Goal: Find specific page/section

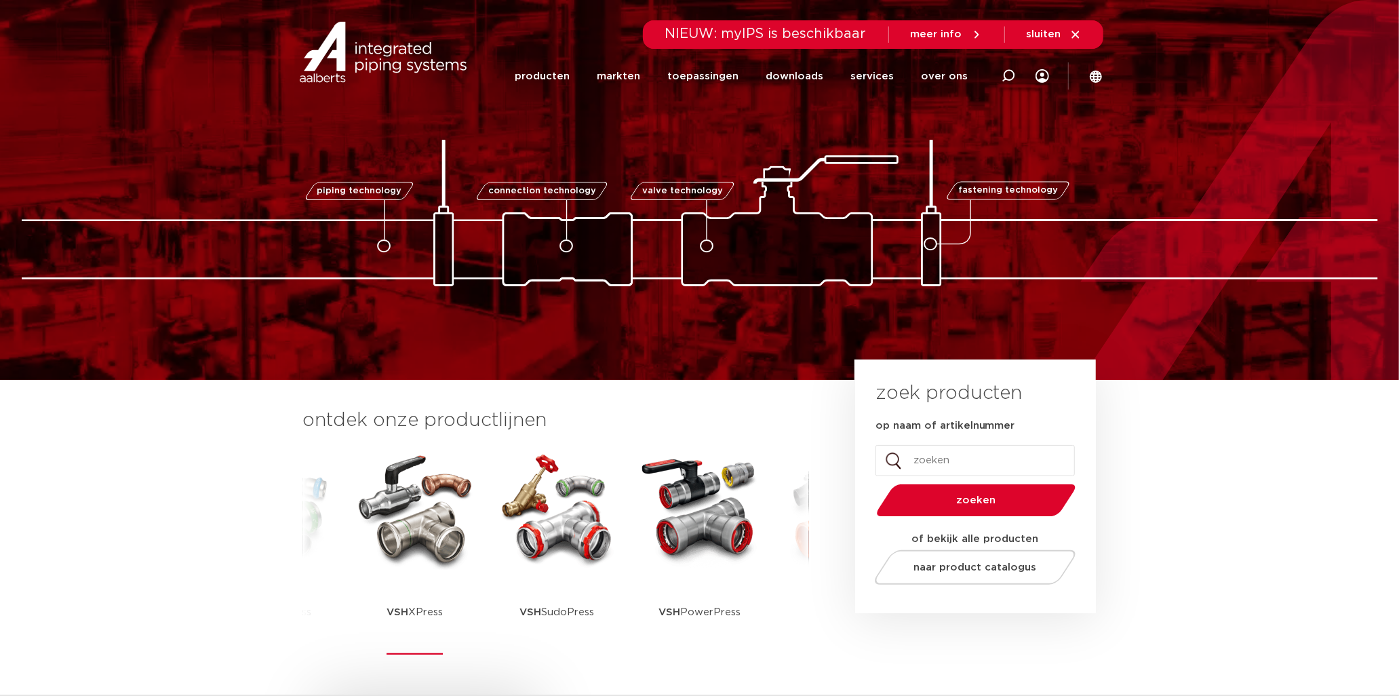
click at [387, 519] on img at bounding box center [415, 509] width 122 height 122
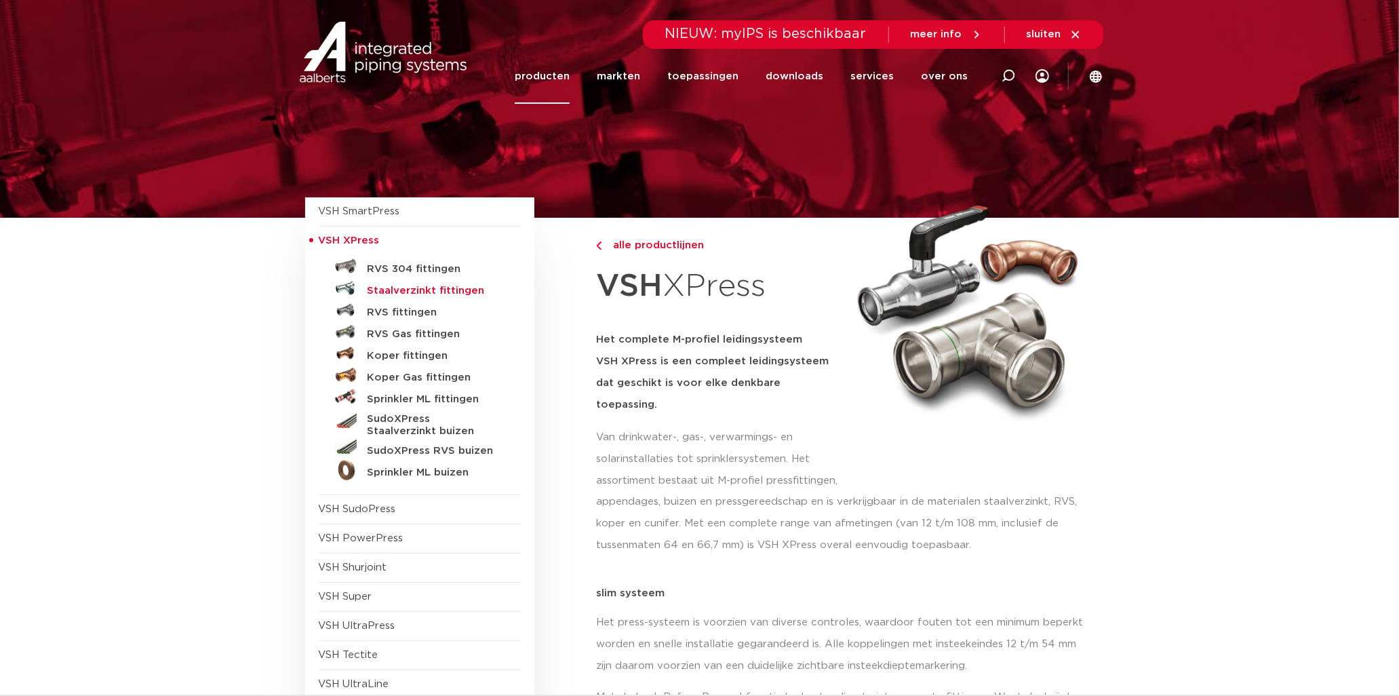
click at [389, 292] on h5 "Staalverzinkt fittingen" at bounding box center [435, 291] width 134 height 12
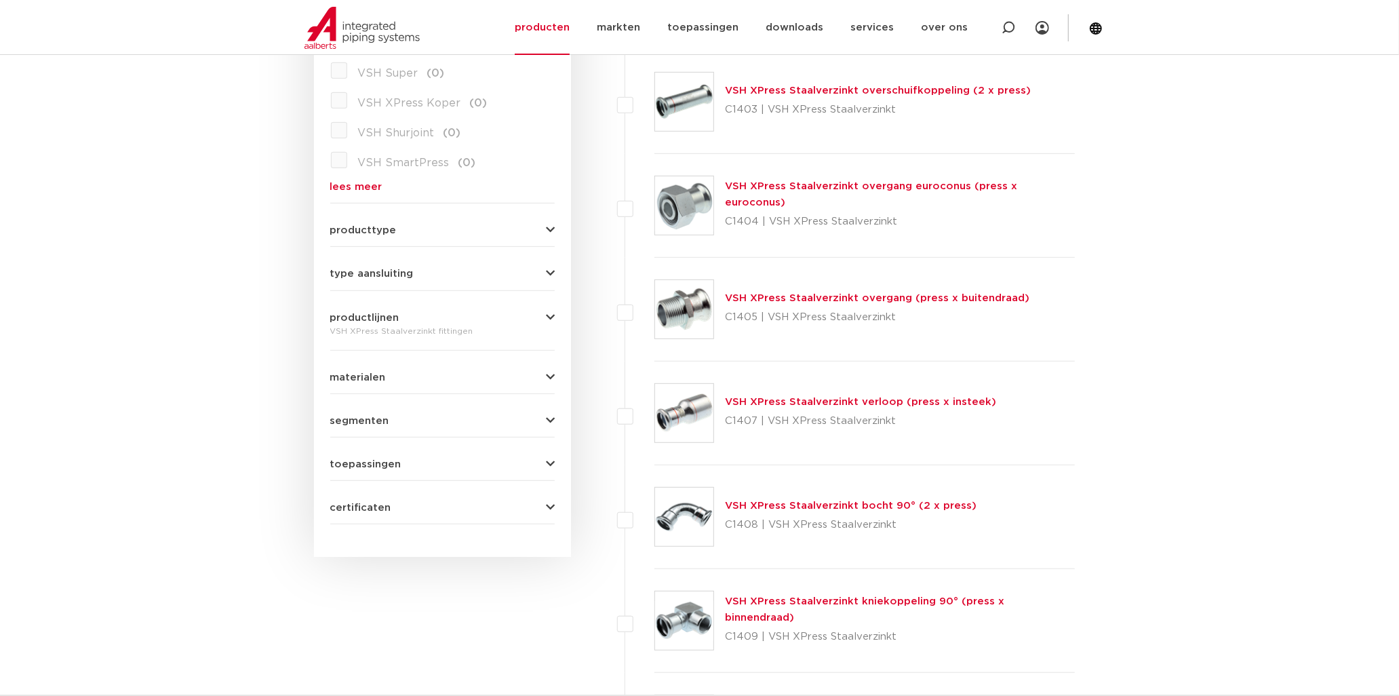
click at [789, 297] on link "VSH XPress Staalverzinkt overgang (press x buitendraad)" at bounding box center [877, 298] width 304 height 10
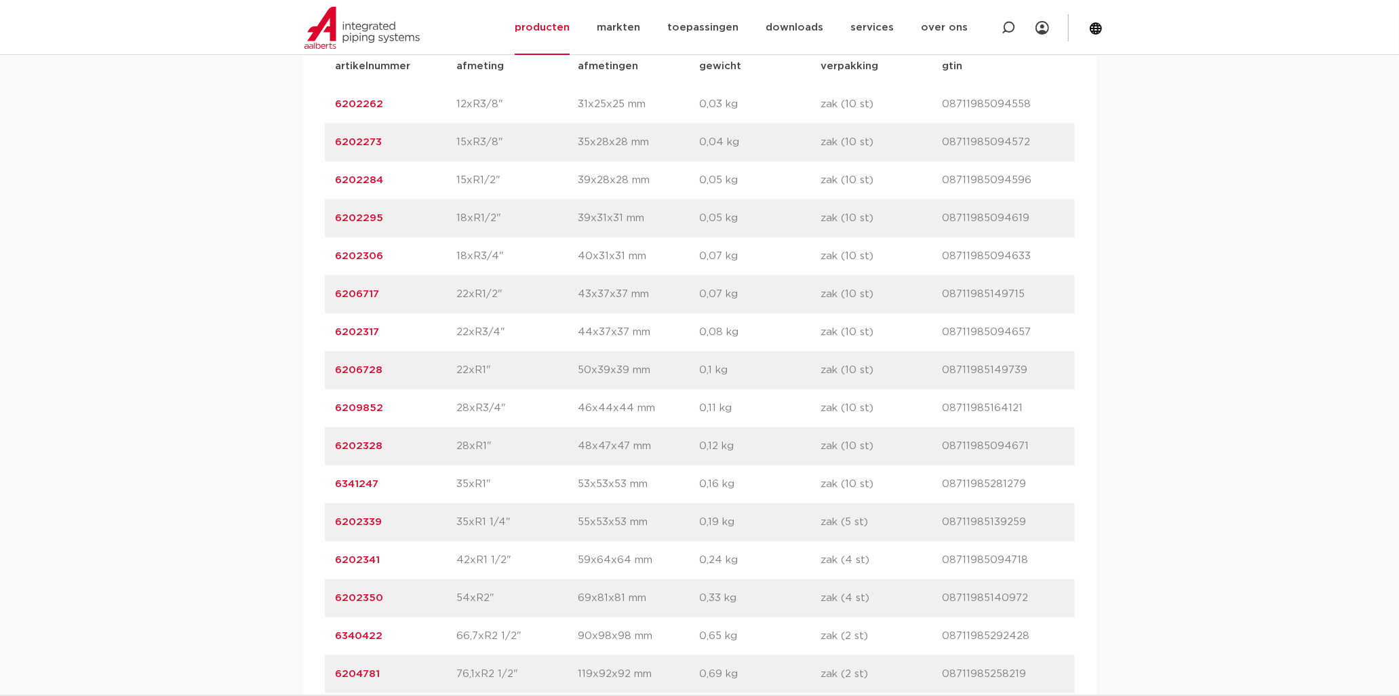
scroll to position [1054, 0]
